Goal: Check status: Check status

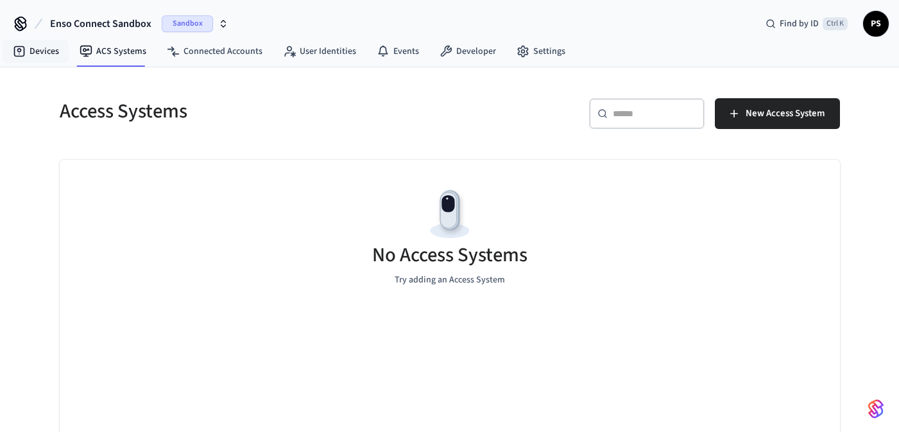
click at [31, 53] on link "Devices" at bounding box center [36, 51] width 67 height 23
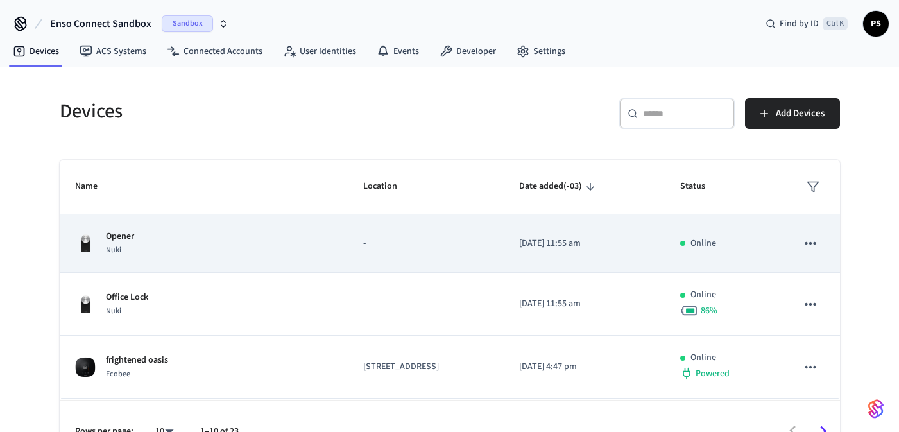
click at [166, 237] on div "Opener Nuki" at bounding box center [204, 243] width 258 height 27
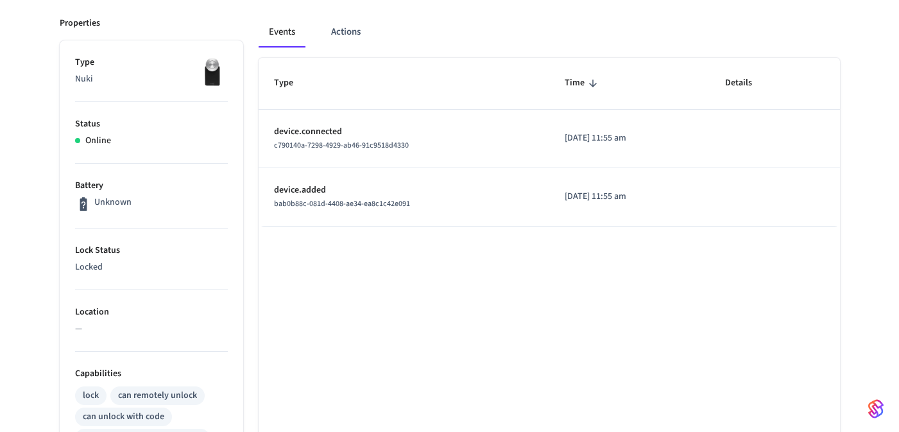
scroll to position [77, 0]
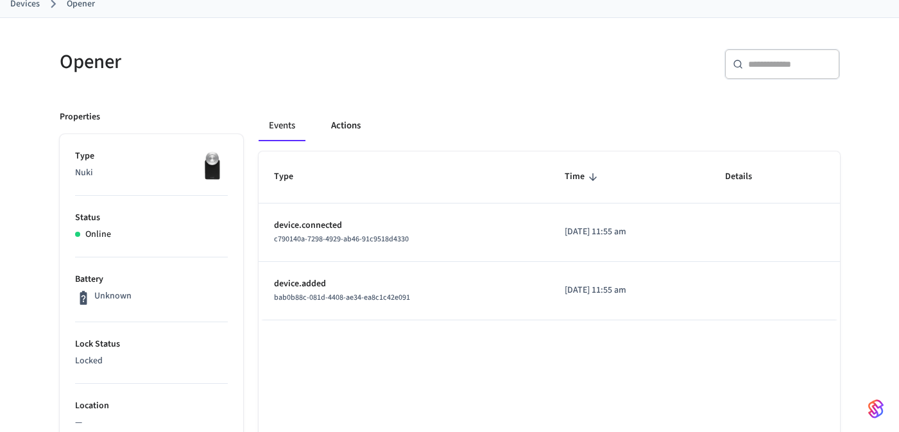
click at [340, 131] on button "Actions" at bounding box center [346, 125] width 50 height 31
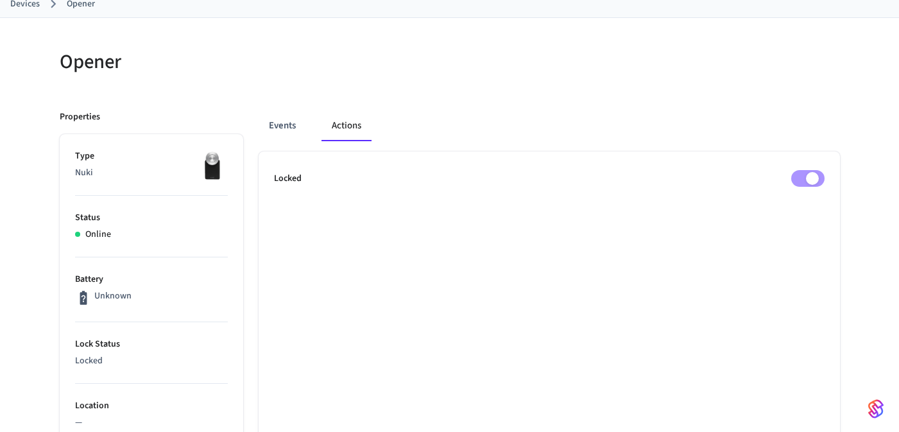
click at [313, 124] on div "Events Actions" at bounding box center [549, 125] width 581 height 31
click at [294, 130] on button "Events" at bounding box center [282, 125] width 47 height 31
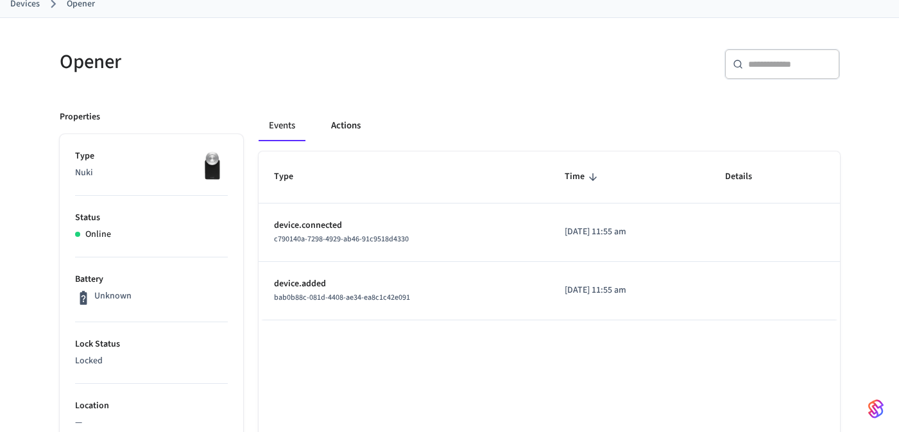
click at [338, 126] on button "Actions" at bounding box center [346, 125] width 50 height 31
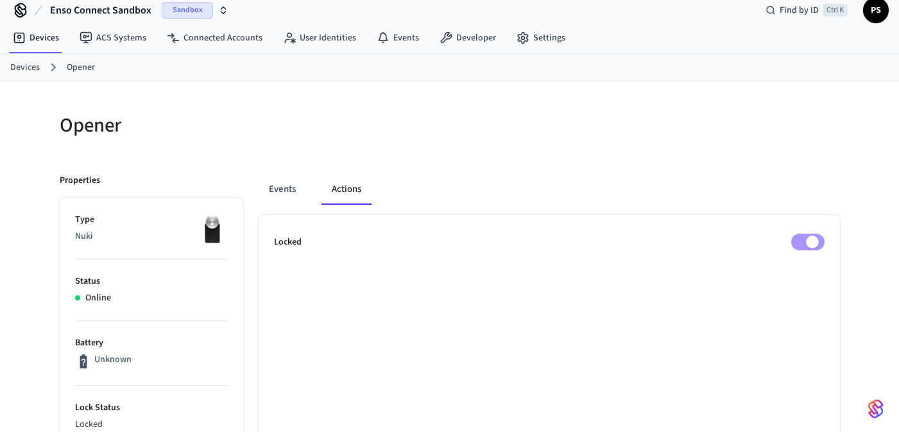
scroll to position [0, 0]
